Goal: Information Seeking & Learning: Learn about a topic

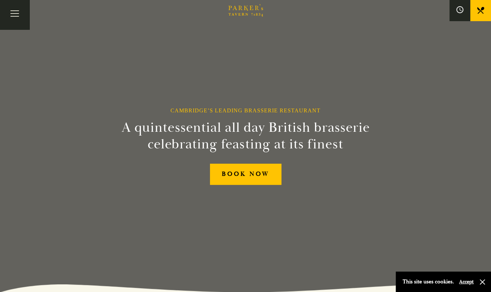
click at [462, 284] on button "Accept" at bounding box center [467, 282] width 15 height 7
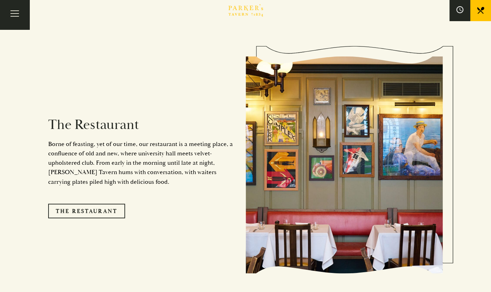
scroll to position [555, 0]
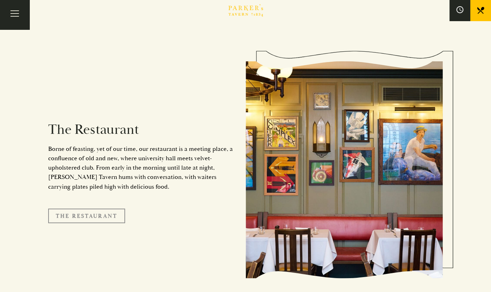
click at [92, 208] on link "The Restaurant" at bounding box center [86, 215] width 77 height 15
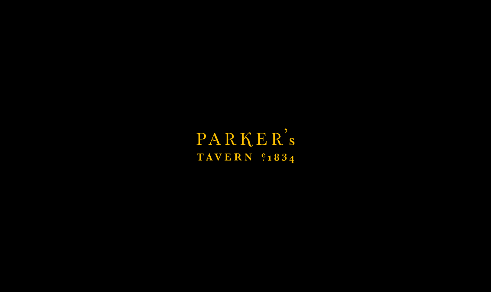
scroll to position [687, 0]
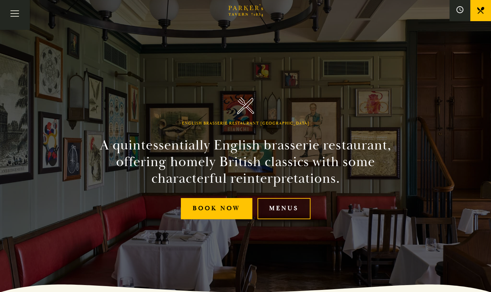
click at [278, 207] on link "Menus" at bounding box center [284, 208] width 53 height 21
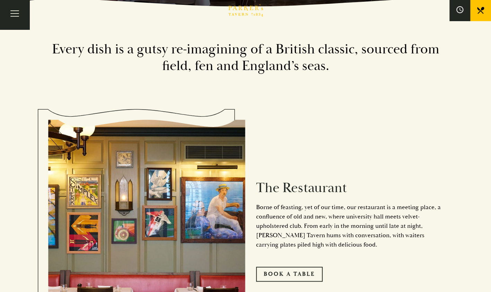
scroll to position [287, 0]
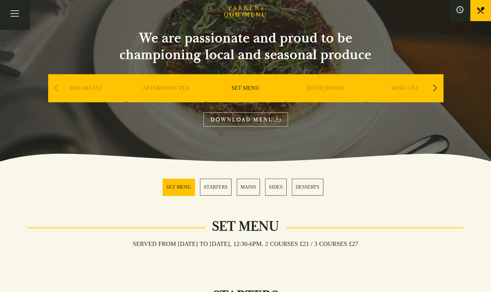
scroll to position [104, 0]
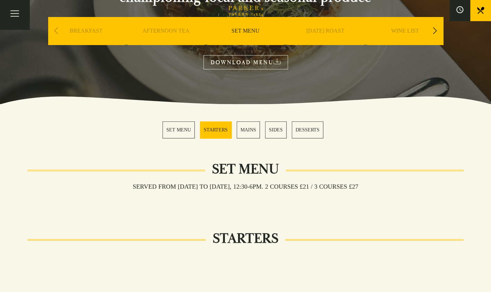
click at [247, 132] on link "MAINS" at bounding box center [248, 129] width 23 height 17
